Goal: Information Seeking & Learning: Learn about a topic

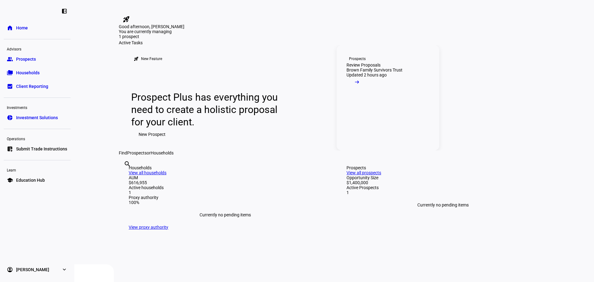
click at [373, 77] on div "Updated 2 hours ago" at bounding box center [366, 74] width 40 height 5
click at [360, 85] on mat-icon "arrow_right_alt" at bounding box center [357, 82] width 6 height 6
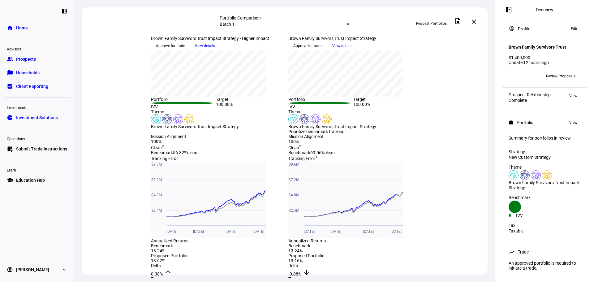
scroll to position [124, 0]
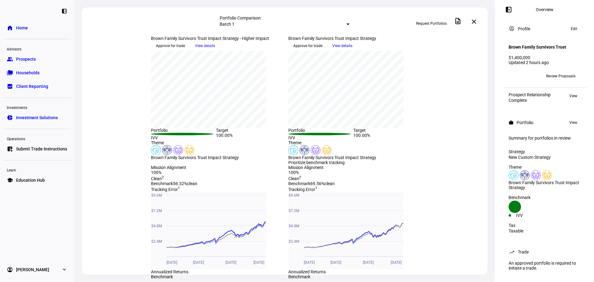
click at [167, 47] on span "Details" at bounding box center [161, 42] width 11 height 10
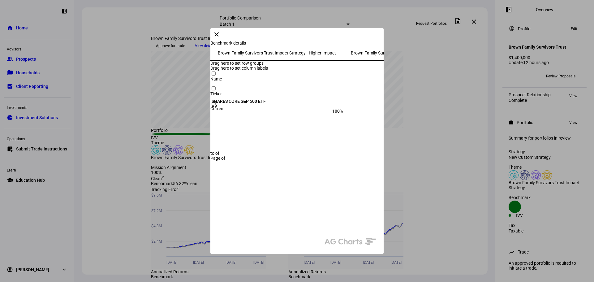
click at [351, 55] on span "Brown Family Survivors Trust Impact Strategy" at bounding box center [395, 53] width 88 height 4
click at [218, 55] on span "Brown Family Survivors Trust Impact Strategy - Higher Impact" at bounding box center [277, 53] width 118 height 4
click at [220, 38] on mat-icon "close" at bounding box center [216, 34] width 7 height 7
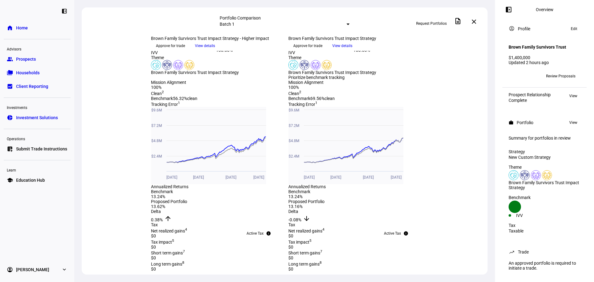
scroll to position [217, 0]
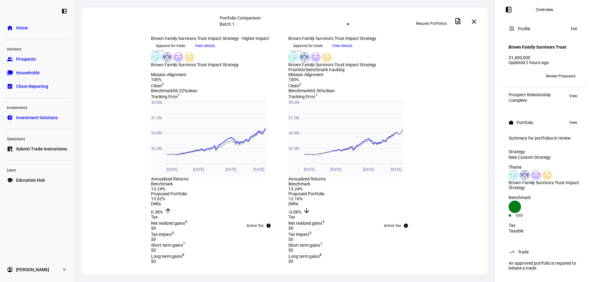
click at [157, 62] on img at bounding box center [156, 57] width 10 height 10
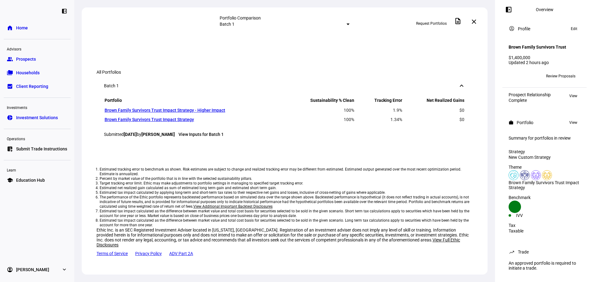
scroll to position [632, 0]
click at [181, 122] on link "Brown Family Survivors Trust Impact Strategy" at bounding box center [149, 119] width 89 height 5
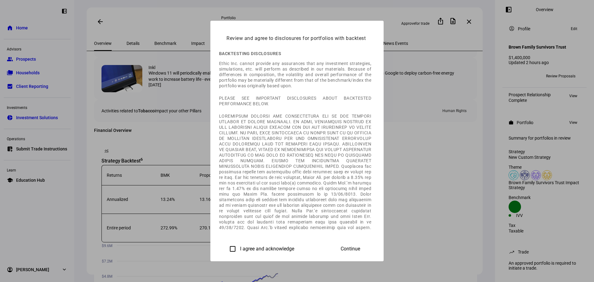
scroll to position [31, 0]
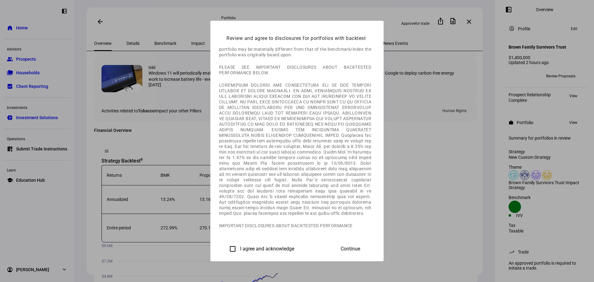
click at [226, 248] on input "I agree and acknowledge" at bounding box center [232, 249] width 12 height 12
checkbox input "true"
click at [368, 243] on span at bounding box center [350, 248] width 34 height 15
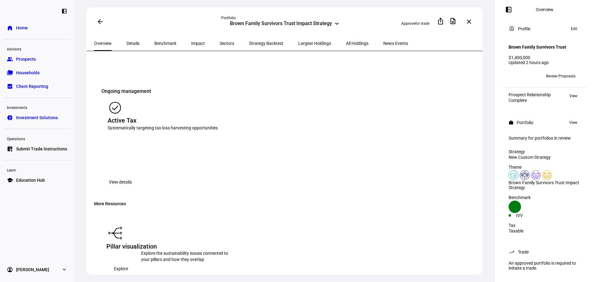
scroll to position [897, 0]
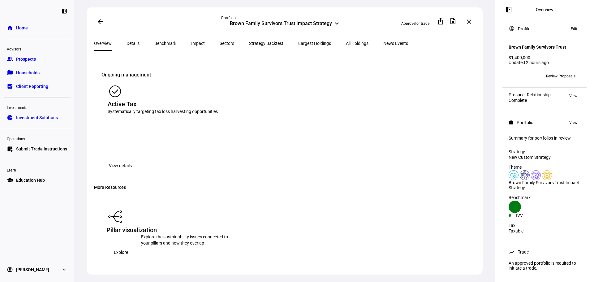
click at [132, 159] on span "View details" at bounding box center [120, 165] width 23 height 12
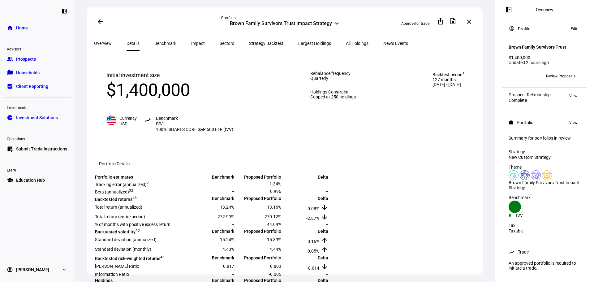
click at [220, 41] on span "Sectors" at bounding box center [227, 43] width 15 height 4
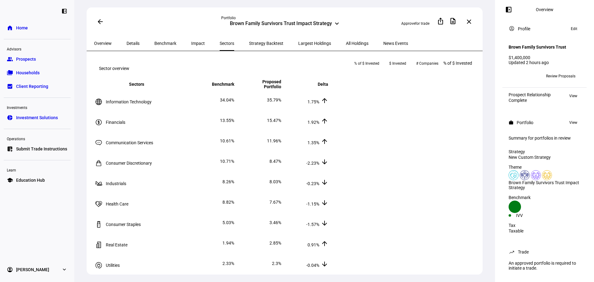
click at [249, 41] on span "Strategy Backtest" at bounding box center [266, 43] width 34 height 4
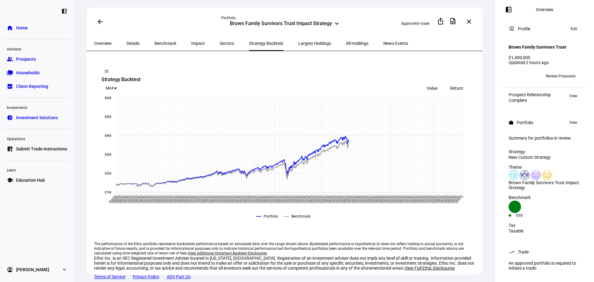
click at [298, 41] on span "Largest Holdings" at bounding box center [314, 43] width 33 height 4
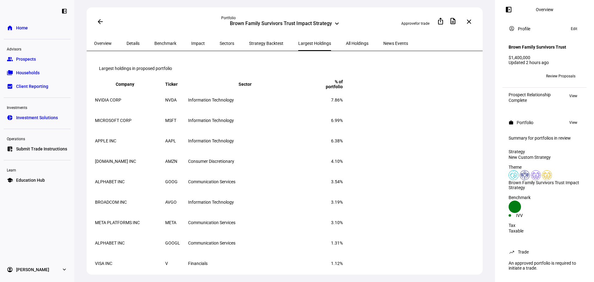
click at [346, 41] on span "All Holdings" at bounding box center [357, 43] width 23 height 4
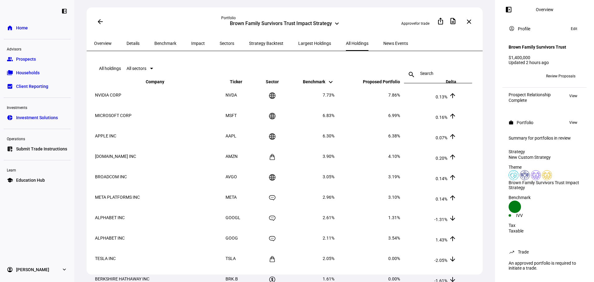
click at [383, 43] on span "News Events" at bounding box center [395, 43] width 25 height 4
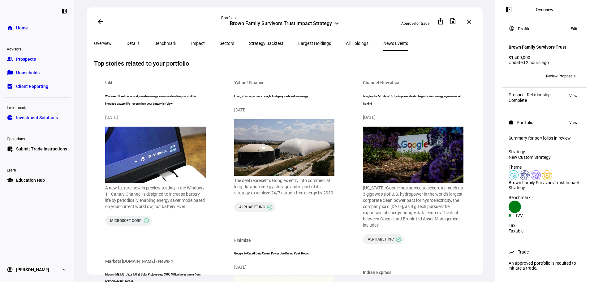
click at [346, 45] on span "All Holdings" at bounding box center [357, 43] width 23 height 15
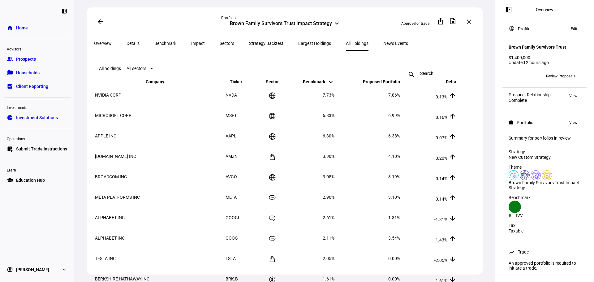
click at [298, 39] on span "Largest Holdings" at bounding box center [314, 43] width 33 height 15
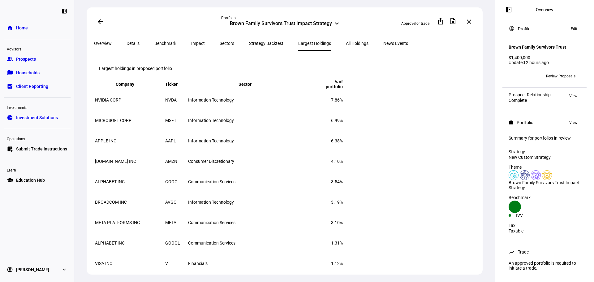
click at [249, 44] on span "Strategy Backtest" at bounding box center [266, 43] width 34 height 4
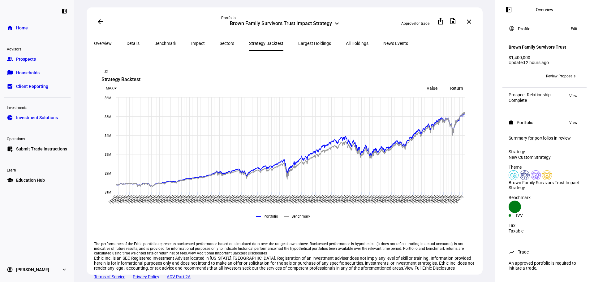
click at [212, 41] on div "Sectors" at bounding box center [226, 43] width 29 height 15
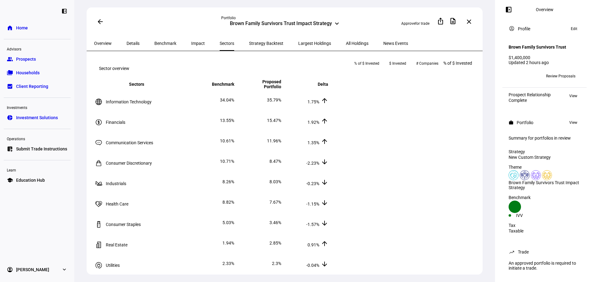
click at [438, 68] on span "# Companies" at bounding box center [427, 63] width 22 height 10
click at [410, 68] on span "$ Invested" at bounding box center [401, 63] width 17 height 10
click at [388, 68] on span "% of $ Invested" at bounding box center [375, 63] width 25 height 10
click at [191, 43] on span "Impact" at bounding box center [198, 43] width 14 height 4
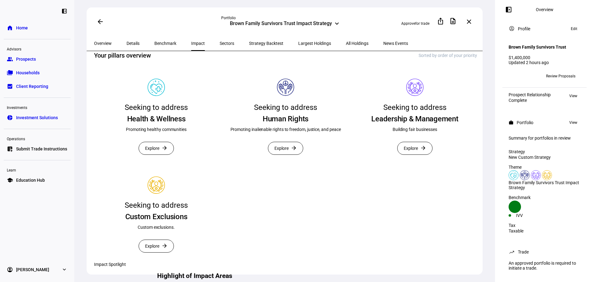
scroll to position [124, 0]
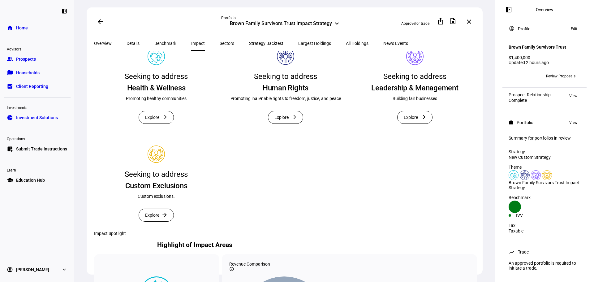
click at [161, 123] on span at bounding box center [156, 117] width 35 height 12
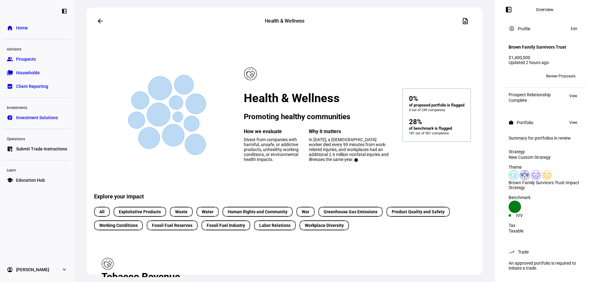
click at [98, 21] on mat-icon "arrow_back" at bounding box center [100, 20] width 7 height 7
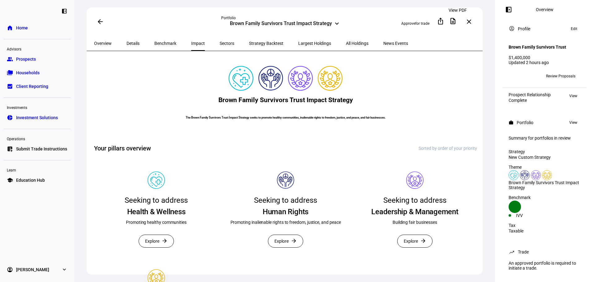
click at [454, 21] on mat-icon "description" at bounding box center [452, 20] width 7 height 7
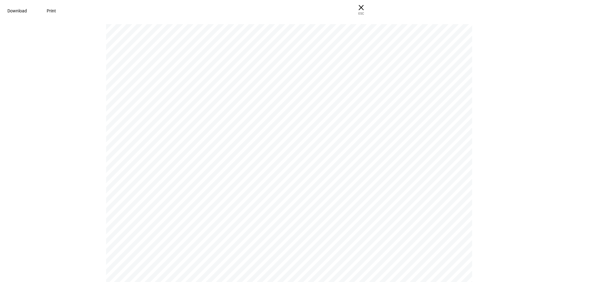
click at [27, 11] on span "Download" at bounding box center [16, 10] width 19 height 5
click at [371, 8] on span "× ESC" at bounding box center [361, 10] width 20 height 20
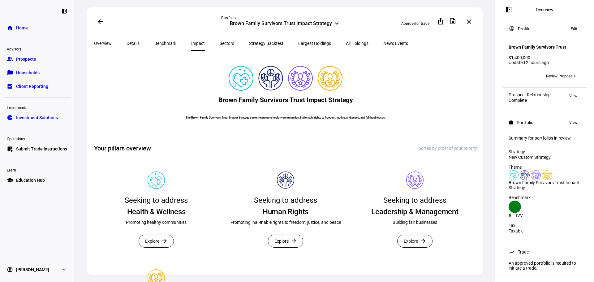
click at [298, 41] on span "Largest Holdings" at bounding box center [314, 43] width 33 height 4
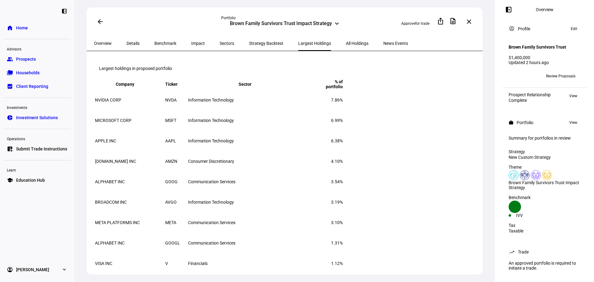
click at [191, 41] on span "Impact" at bounding box center [198, 43] width 14 height 4
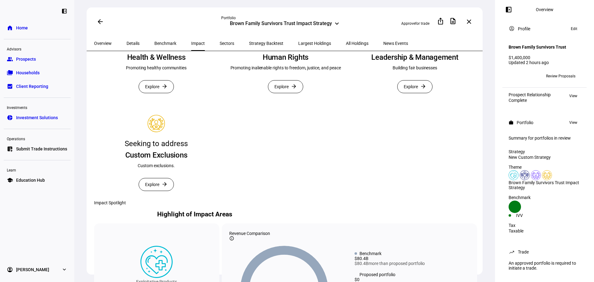
scroll to position [155, 0]
click at [160, 92] on span at bounding box center [156, 86] width 35 height 12
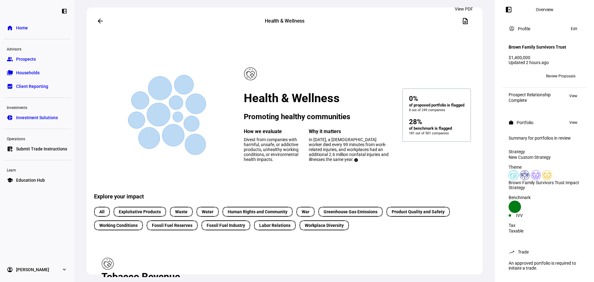
click at [464, 18] on mat-icon "description" at bounding box center [465, 20] width 7 height 7
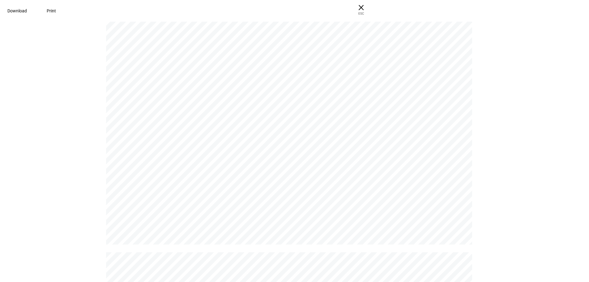
scroll to position [2809, 0]
click at [371, 9] on span "× ESC" at bounding box center [361, 10] width 20 height 20
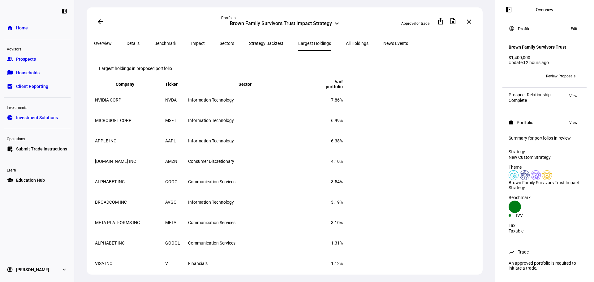
click at [191, 42] on span "Impact" at bounding box center [198, 43] width 14 height 4
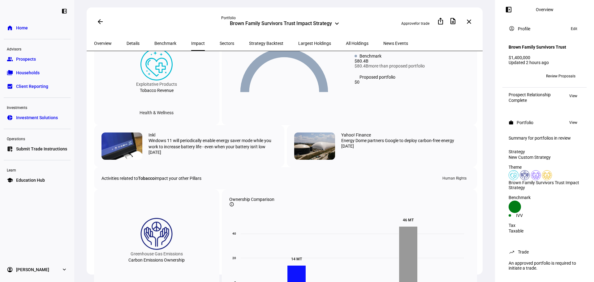
scroll to position [274, 0]
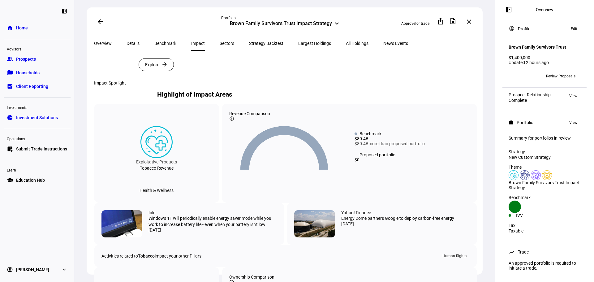
click at [220, 45] on span "Sectors" at bounding box center [227, 43] width 15 height 4
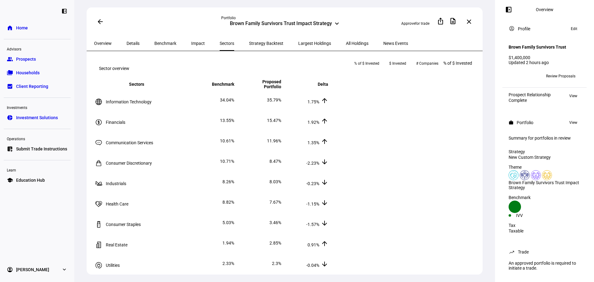
click at [184, 43] on div "Impact" at bounding box center [198, 43] width 28 height 15
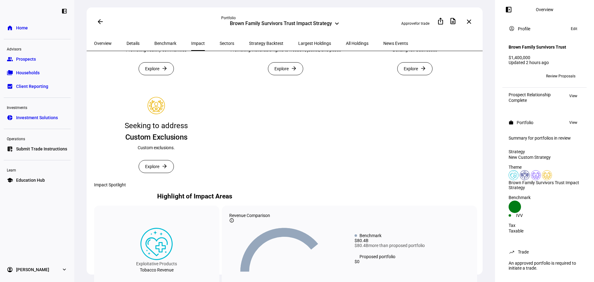
scroll to position [186, 0]
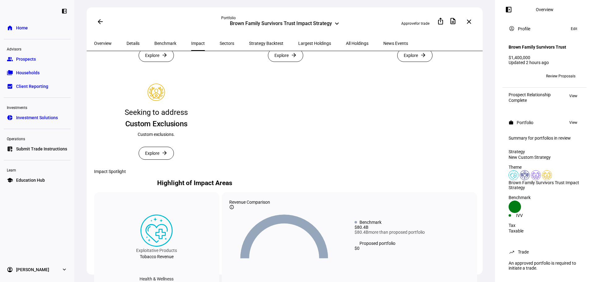
click at [154, 62] on span "Explore" at bounding box center [152, 55] width 14 height 12
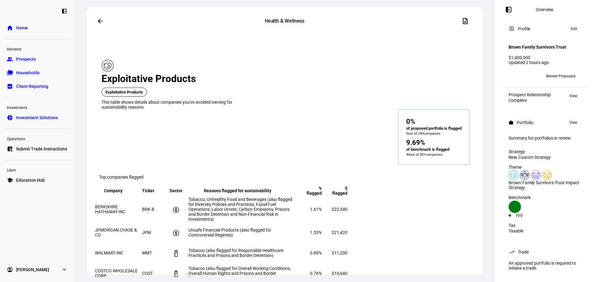
scroll to position [832, 0]
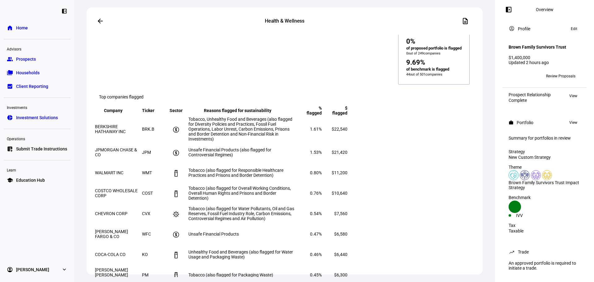
drag, startPoint x: 103, startPoint y: 84, endPoint x: 409, endPoint y: 91, distance: 306.0
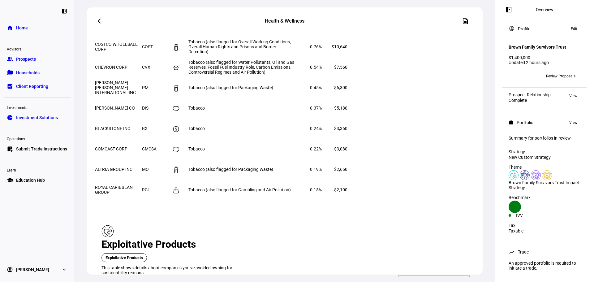
scroll to position [584, 0]
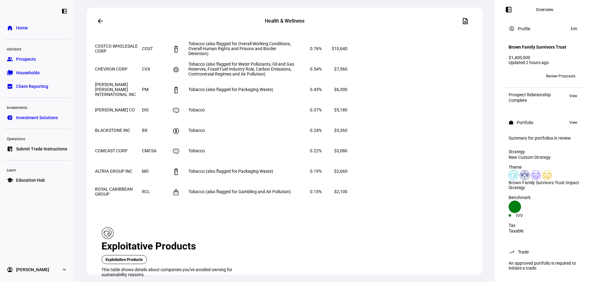
click at [286, 277] on div "0% of proposed portfolio is flagged info 0 out of 249 companies 9.69% of benchm…" at bounding box center [285, 277] width 368 height 0
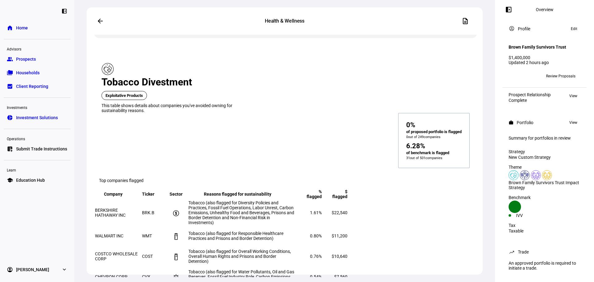
scroll to position [368, 0]
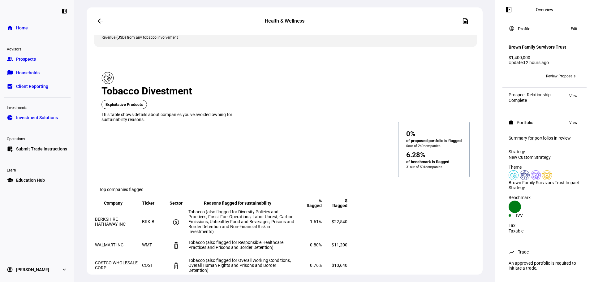
click at [187, 209] on td at bounding box center [176, 221] width 23 height 25
click at [569, 126] on span "View" at bounding box center [573, 122] width 8 height 7
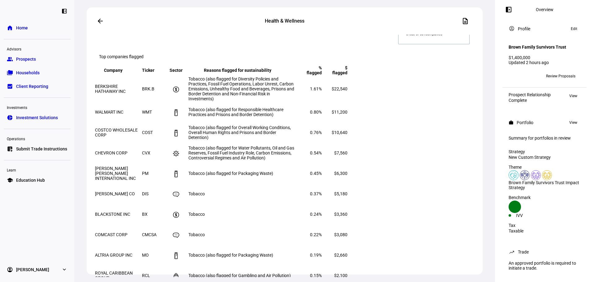
scroll to position [635, 0]
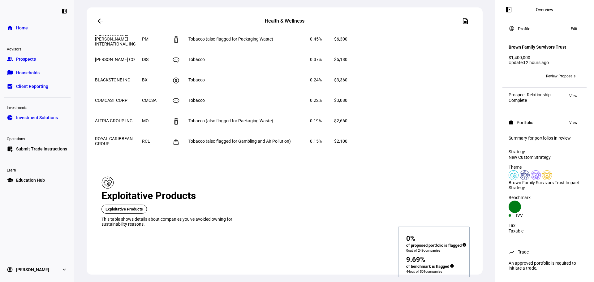
drag, startPoint x: 103, startPoint y: 63, endPoint x: 443, endPoint y: 89, distance: 341.3
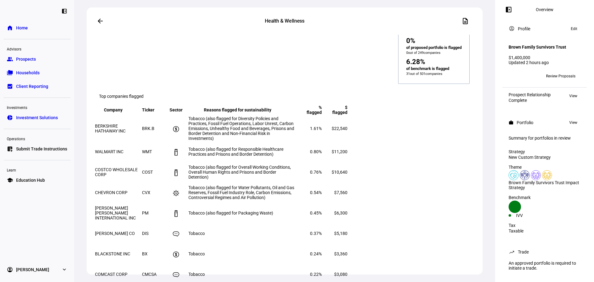
scroll to position [449, 0]
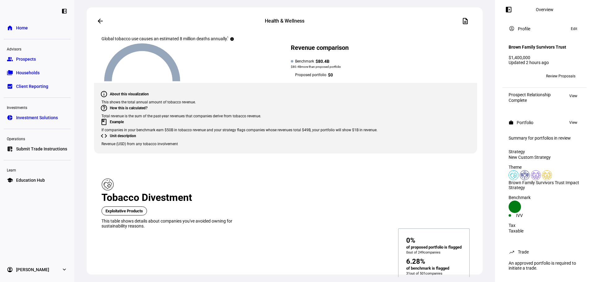
scroll to position [306, 0]
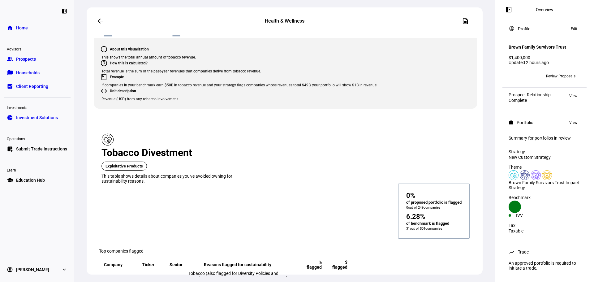
drag, startPoint x: 467, startPoint y: 232, endPoint x: 101, endPoint y: 94, distance: 391.7
copy mat-card "Tobacco Divestment Exploitative Products This table shows details about compani…"
click at [256, 131] on eth-metric-card-title "Tobacco Divestment Exploitative Products This table shows details about compani…" at bounding box center [285, 157] width 368 height 53
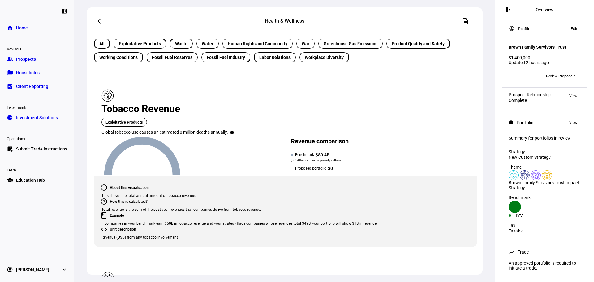
scroll to position [315, 0]
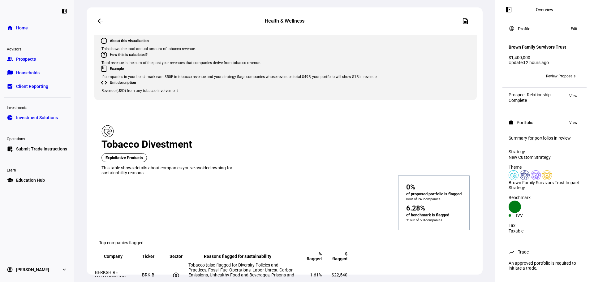
drag, startPoint x: 465, startPoint y: 157, endPoint x: 105, endPoint y: 82, distance: 367.7
copy mat-card "Tobacco Divestment Exploitative Products This table shows details about compani…"
click at [303, 175] on div "0% of proposed portfolio is flagged info 0 out of 249 companies 6.28% of benchm…" at bounding box center [285, 175] width 368 height 0
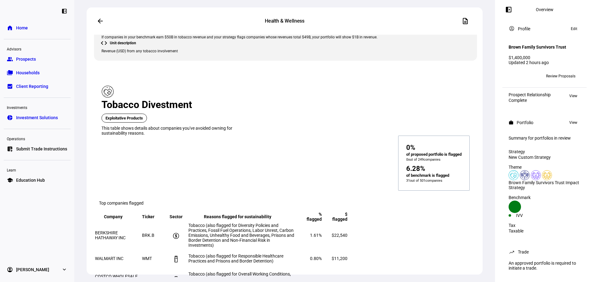
scroll to position [343, 0]
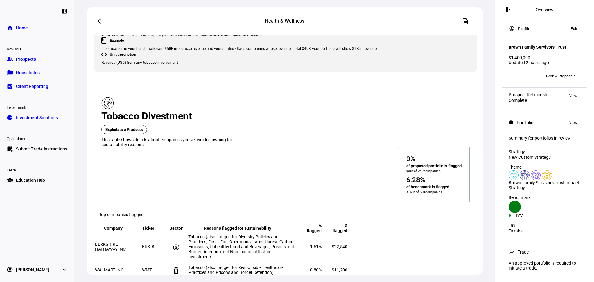
drag, startPoint x: 465, startPoint y: 256, endPoint x: 90, endPoint y: 129, distance: 396.1
click at [90, 129] on eth-route-card-body "Created with Highcharts 9.1.2 ● Human Rights and Community: Companies with poor…" at bounding box center [285, 156] width 396 height 242
copy table "Company keyboard_arrow_down keyboard_arrow_up Ticker keyboard_arrow_down keyboa…"
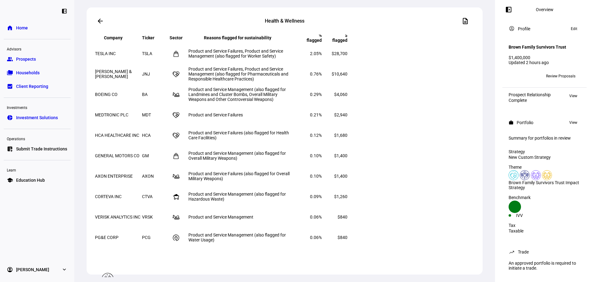
scroll to position [4633, 0]
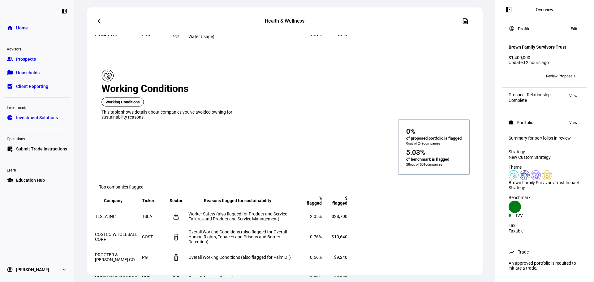
drag, startPoint x: 104, startPoint y: 53, endPoint x: 469, endPoint y: 194, distance: 391.6
copy eth-focus-area-page "Exploitative Products Exploitative Products This table shows details about comp…"
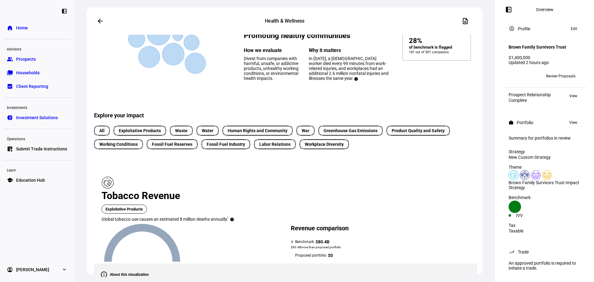
scroll to position [0, 0]
